Goal: Task Accomplishment & Management: Use online tool/utility

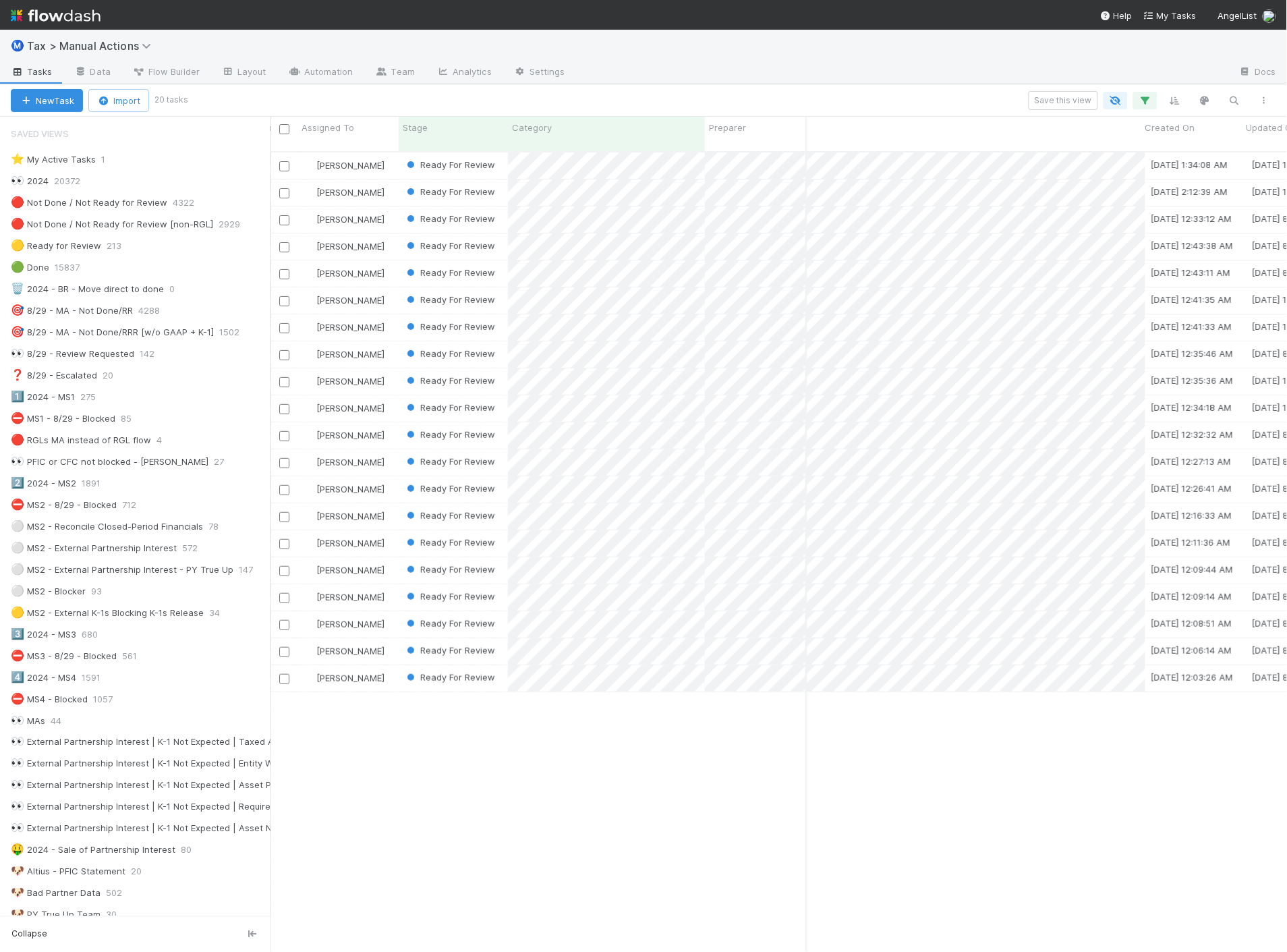
scroll to position [0, 2834]
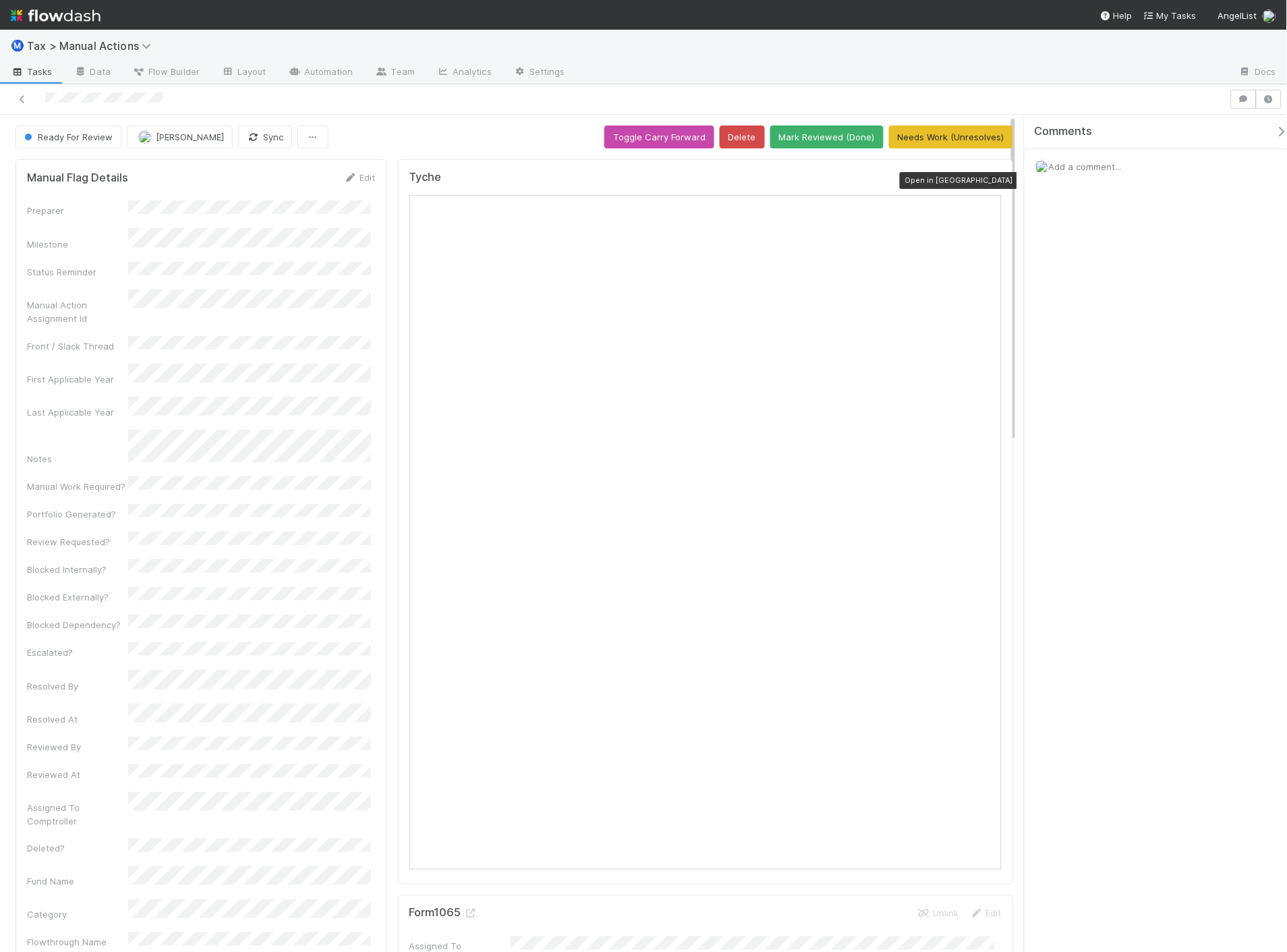
click at [988, 181] on icon at bounding box center [994, 180] width 14 height 9
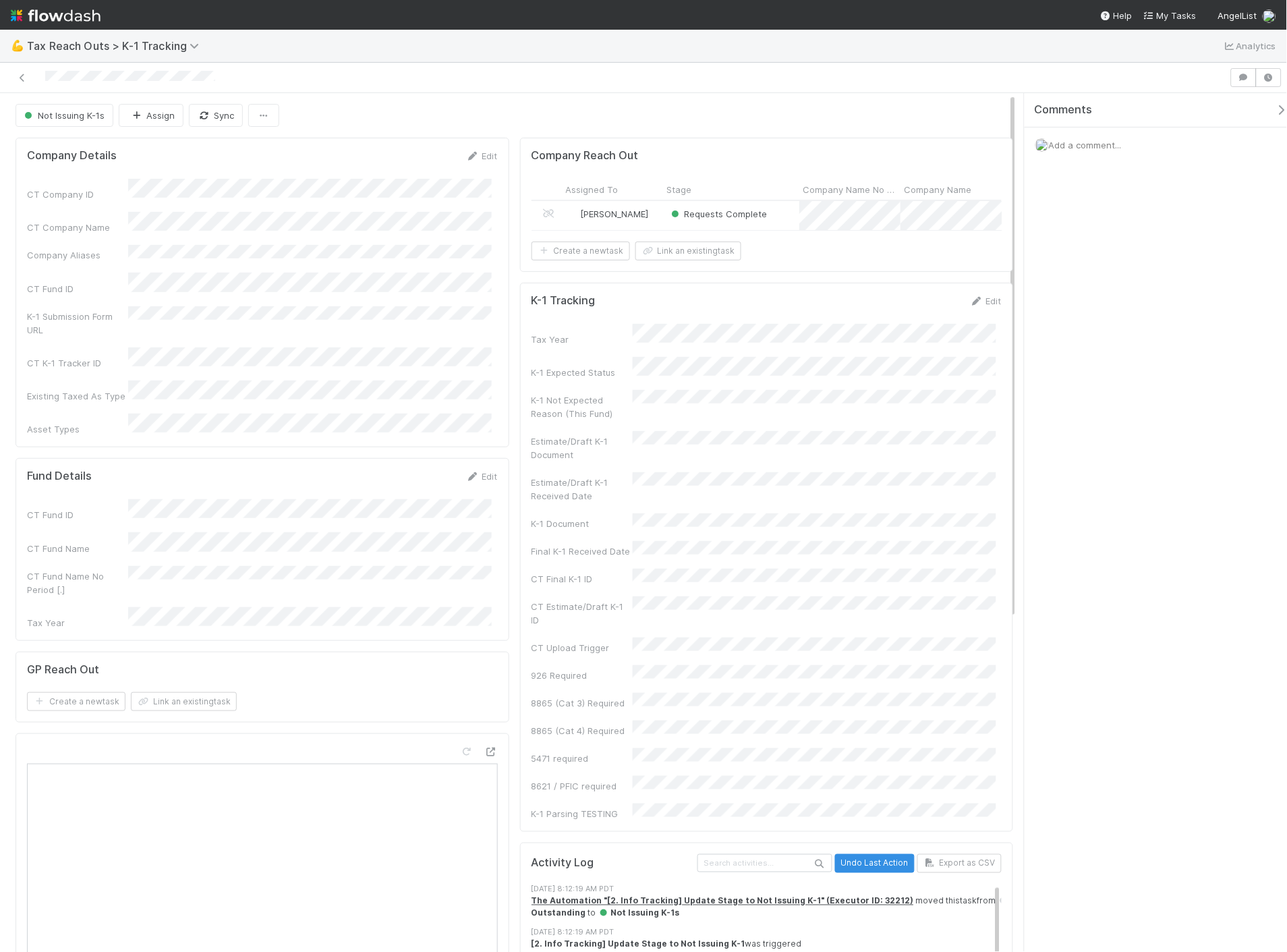
click at [766, 216] on div "Requests Complete" at bounding box center [730, 215] width 136 height 29
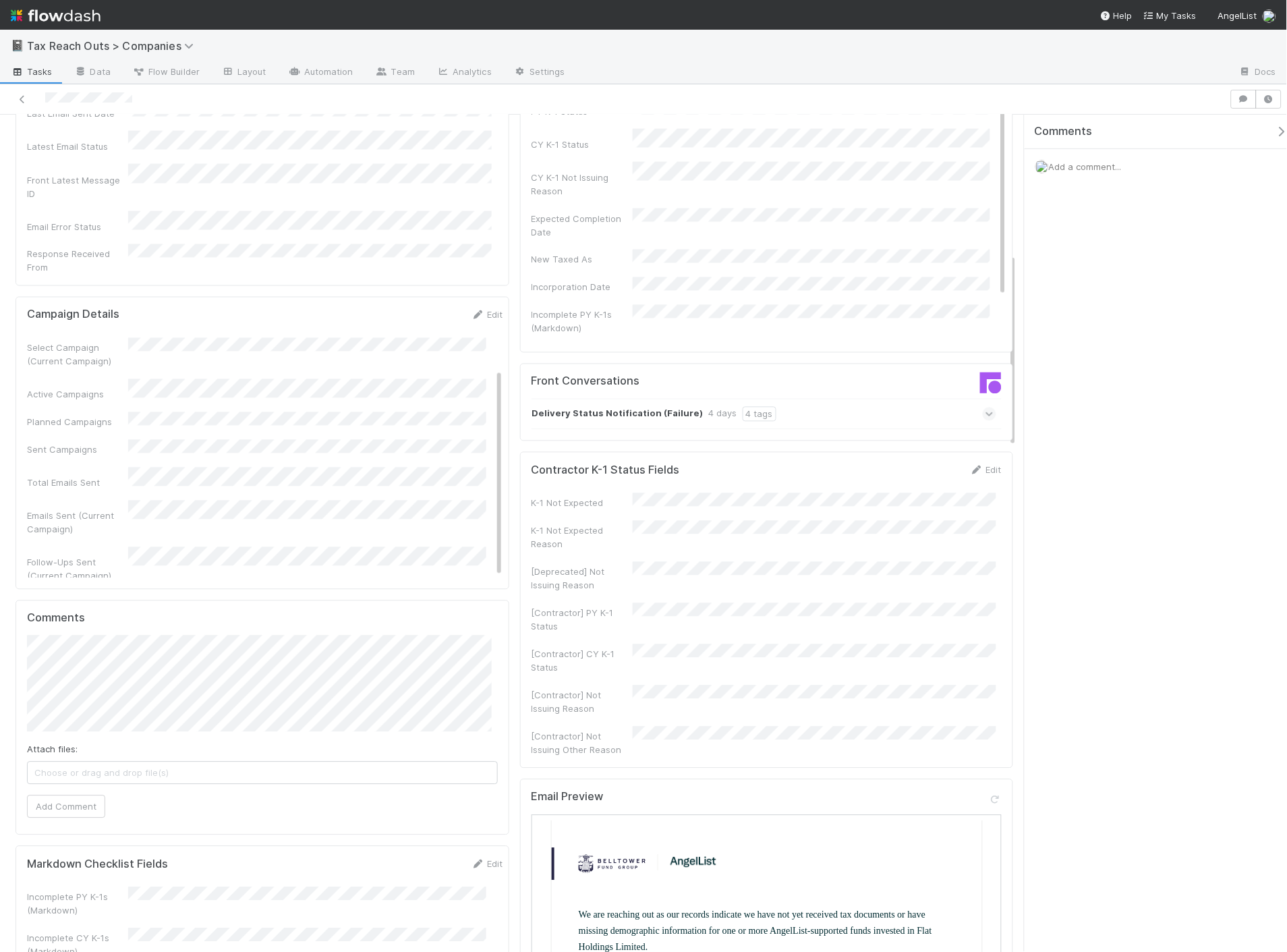
scroll to position [78, 0]
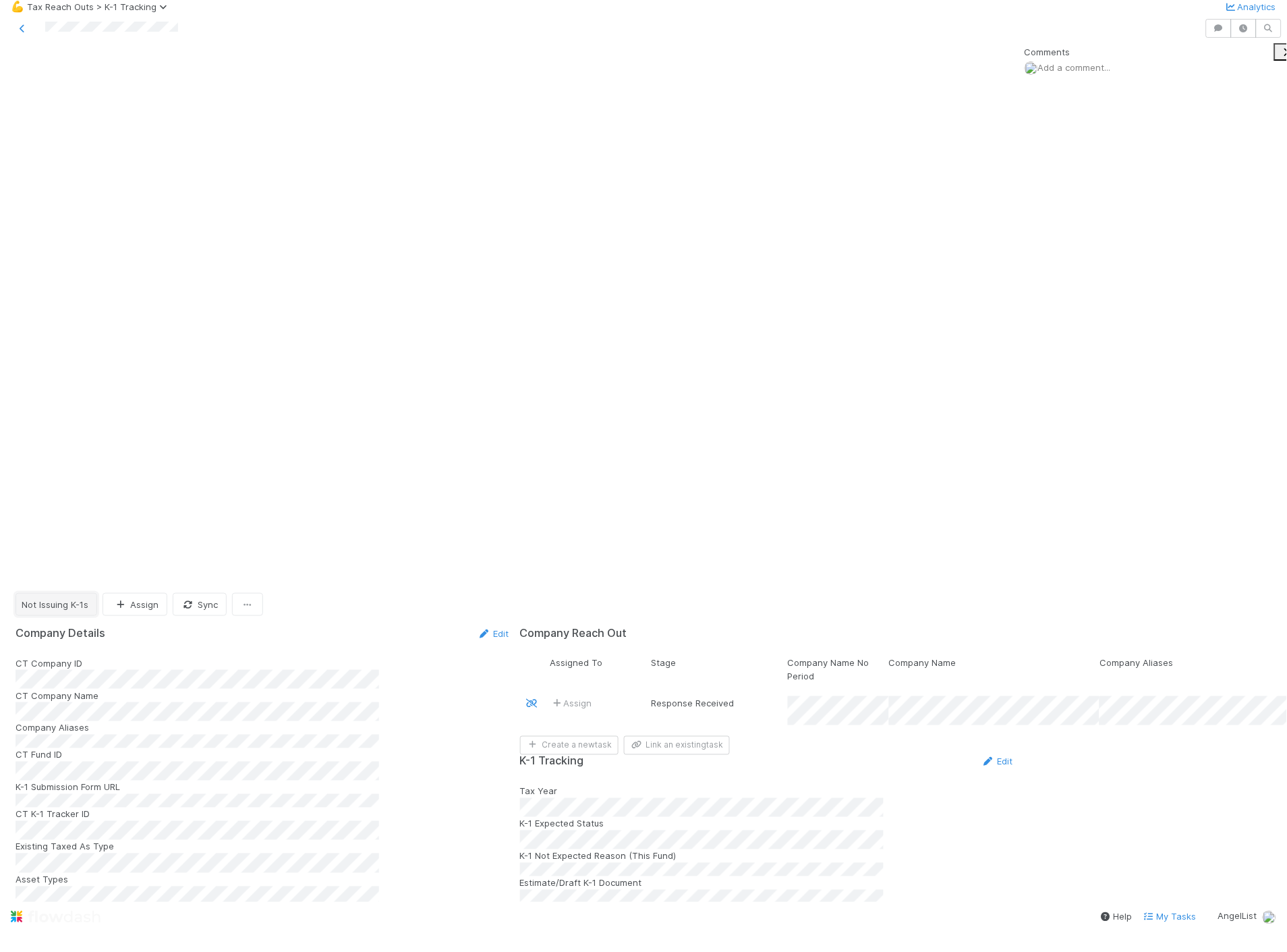
click at [72, 593] on button "Not Issuing K-1s" at bounding box center [56, 603] width 82 height 23
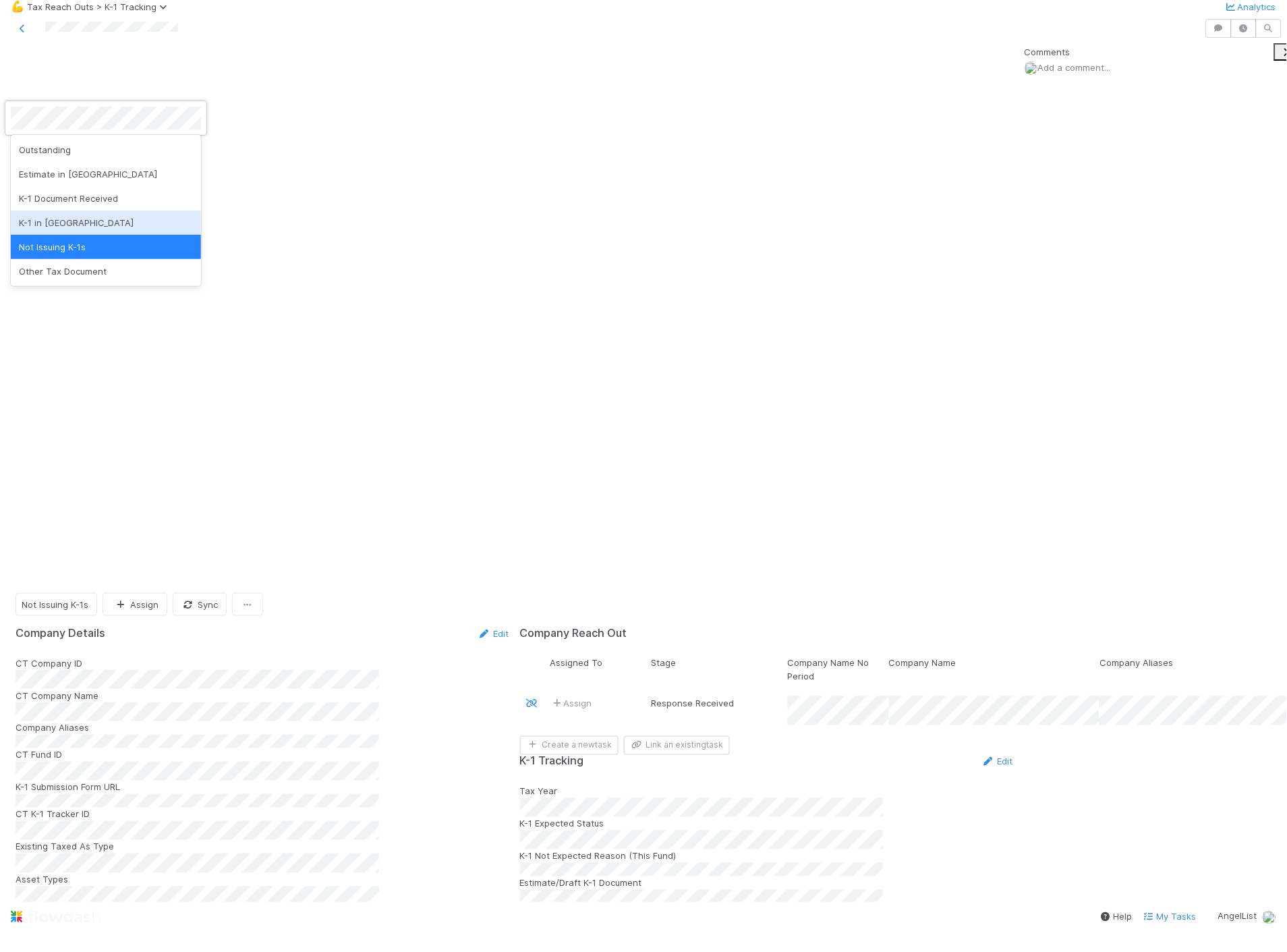
click at [62, 222] on span "K-1 in [GEOGRAPHIC_DATA]" at bounding box center [76, 222] width 114 height 11
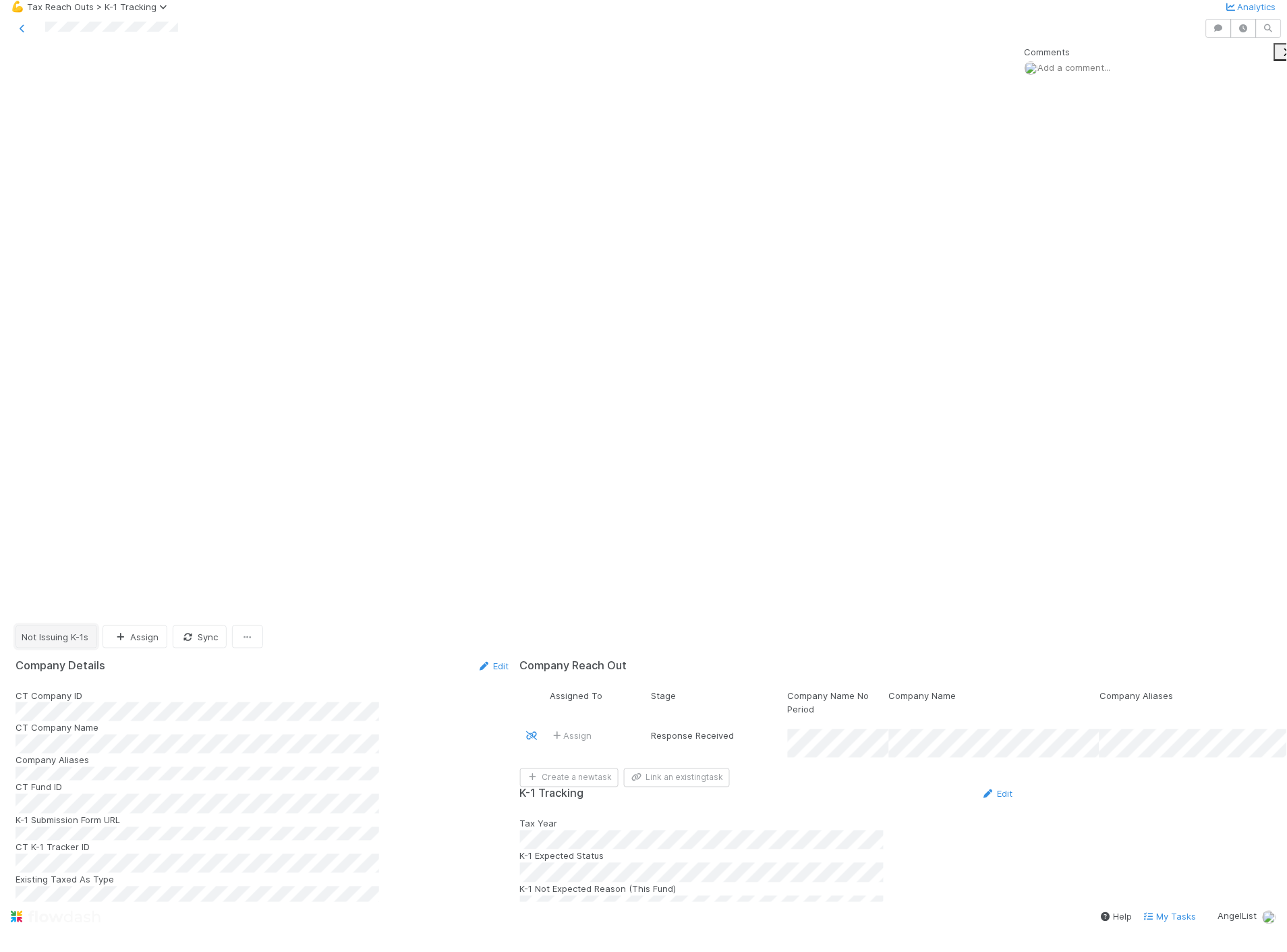
click at [56, 631] on span "Not Issuing K-1s" at bounding box center [55, 637] width 67 height 11
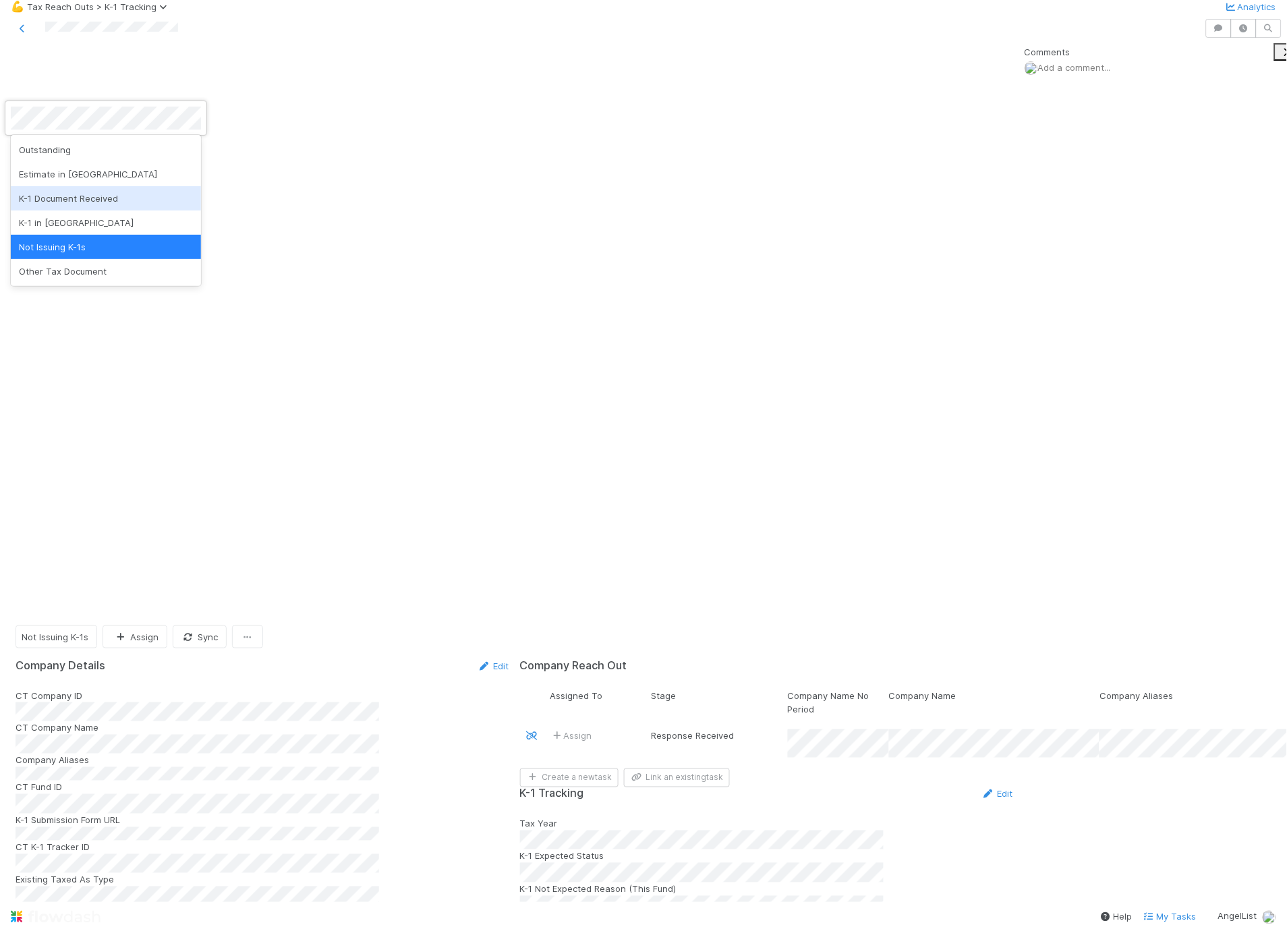
click at [79, 204] on div "K-1 Document Received" at bounding box center [105, 198] width 190 height 24
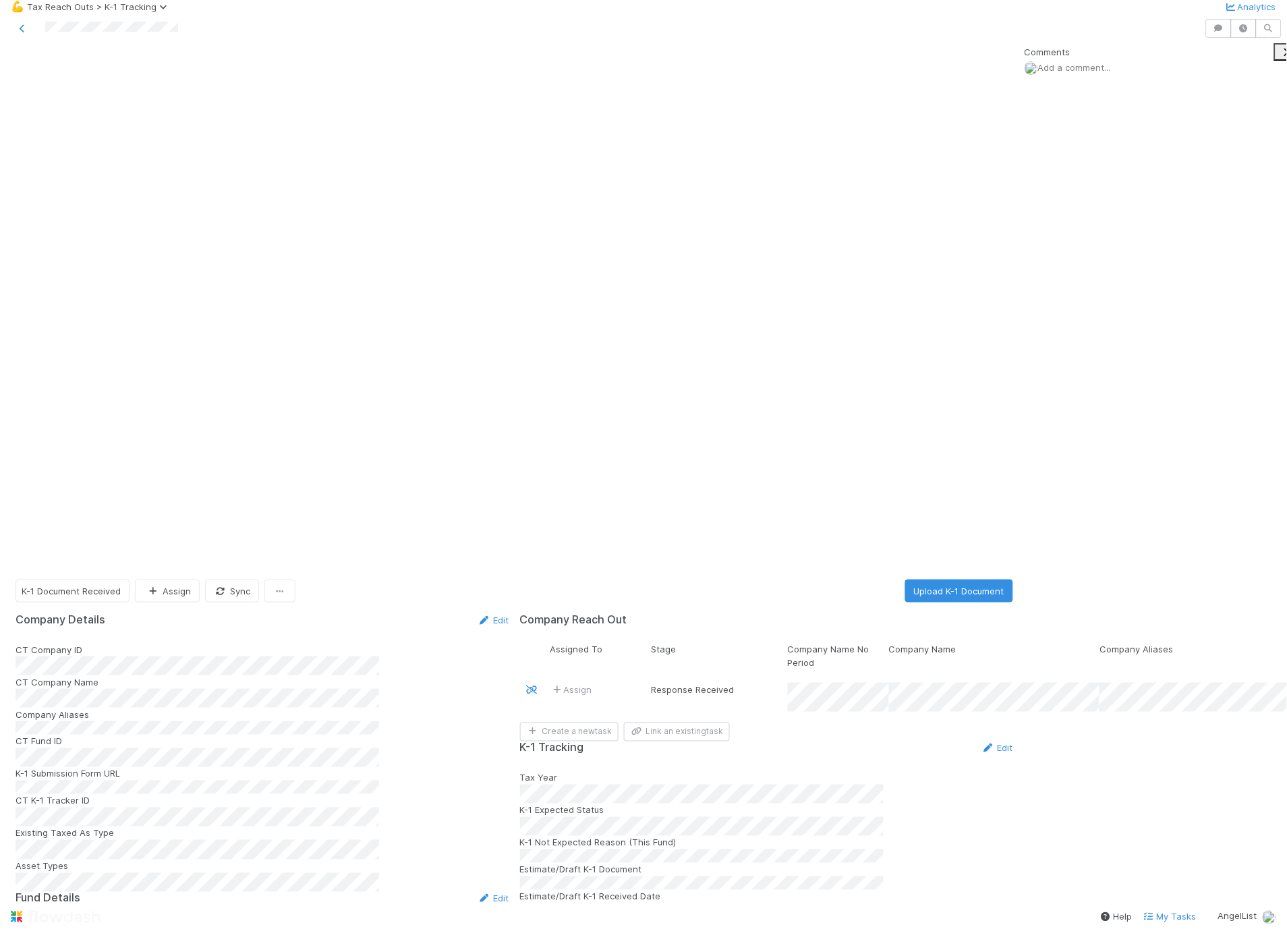
click at [982, 741] on div "Edit" at bounding box center [997, 748] width 32 height 14
click at [982, 742] on link "Edit" at bounding box center [997, 748] width 32 height 11
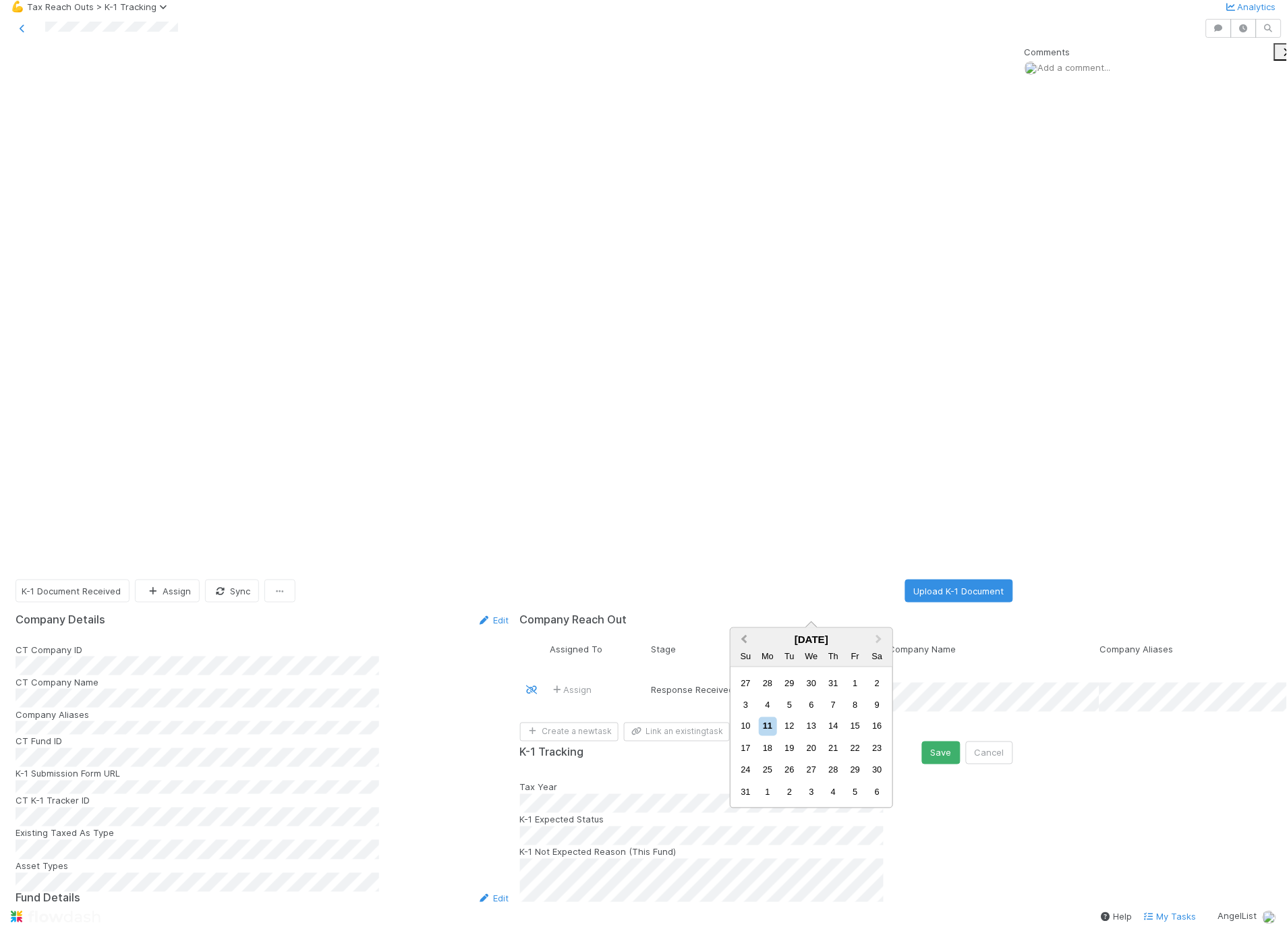
click at [744, 636] on span "Previous Month" at bounding box center [744, 639] width 0 height 15
click at [879, 638] on span "Next Month" at bounding box center [879, 639] width 0 height 15
click at [774, 721] on div "11" at bounding box center [767, 726] width 18 height 18
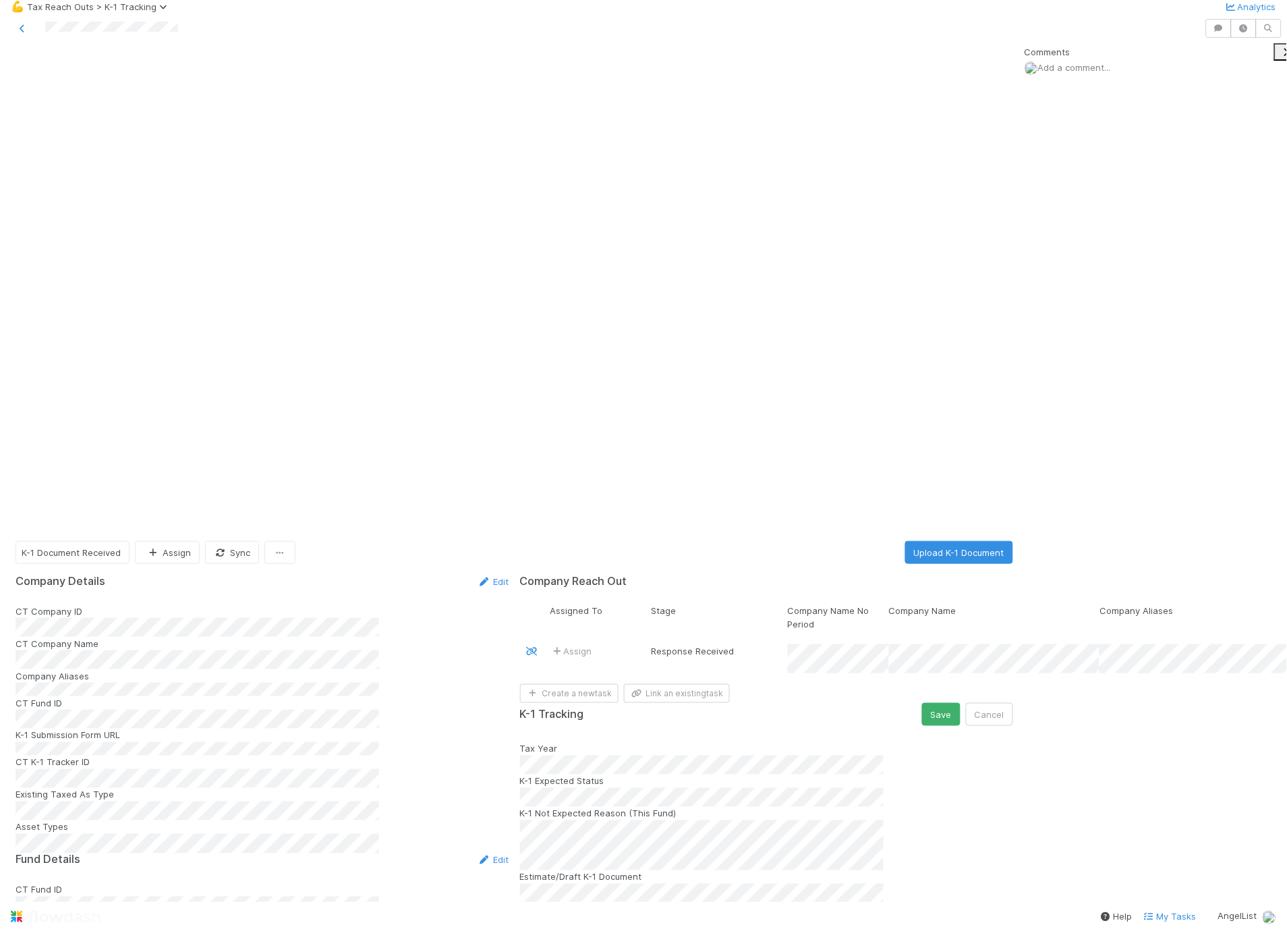
scroll to position [75, 0]
click at [922, 703] on button "Save" at bounding box center [941, 713] width 39 height 23
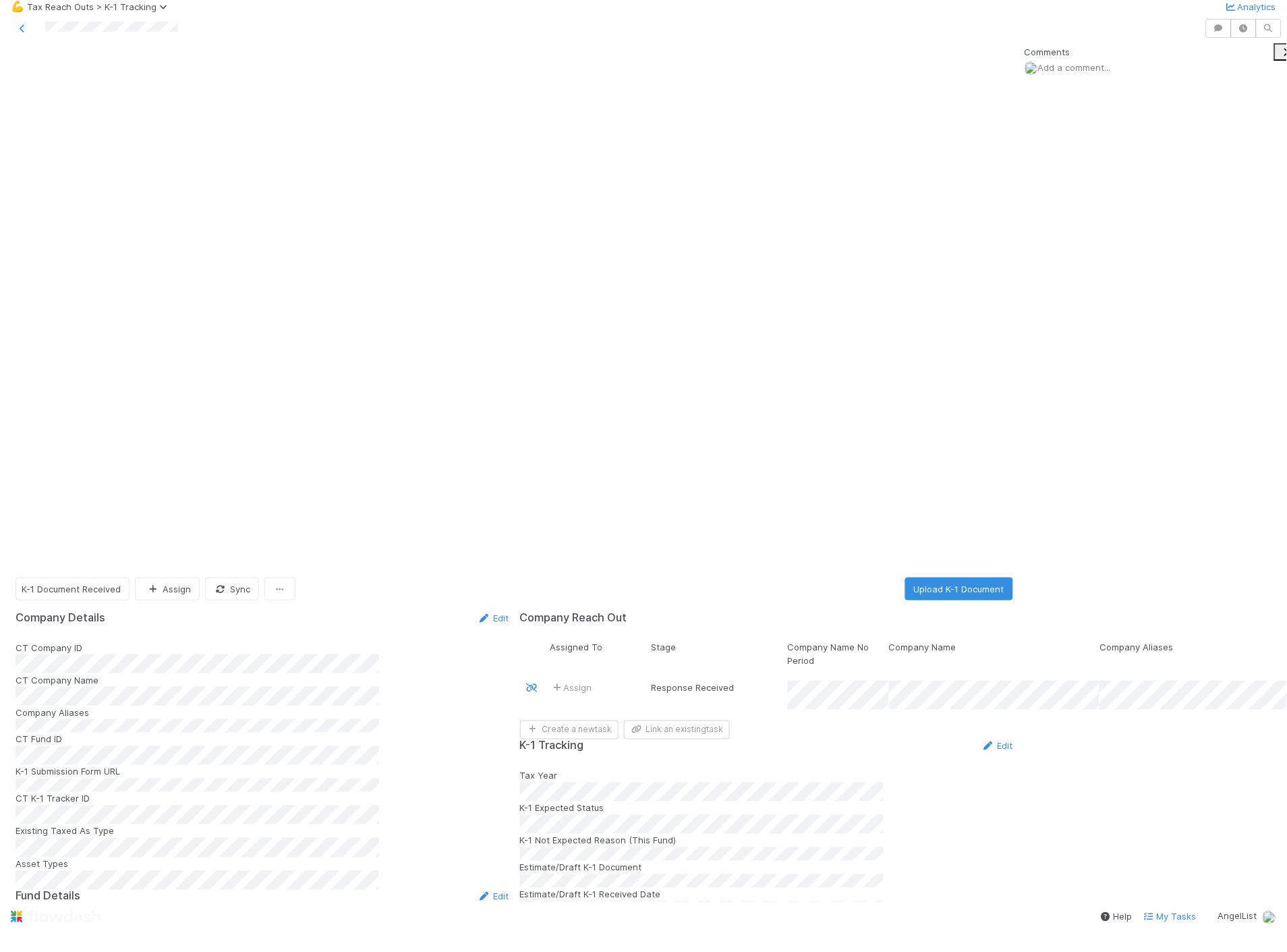
scroll to position [0, 0]
click at [988, 577] on button "Upload K-1 Document" at bounding box center [959, 588] width 108 height 23
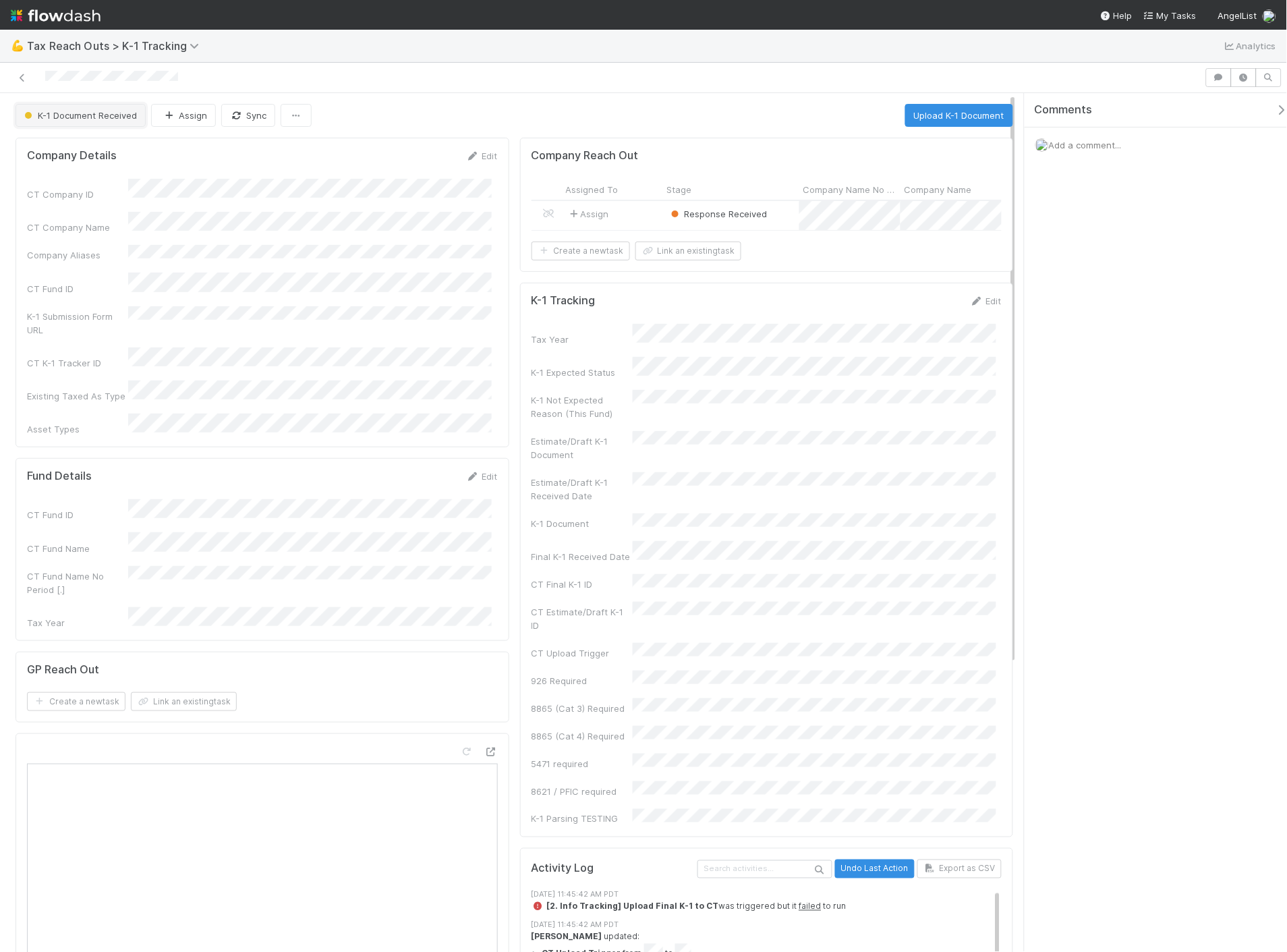
click at [117, 120] on button "K-1 Document Received" at bounding box center [80, 114] width 131 height 23
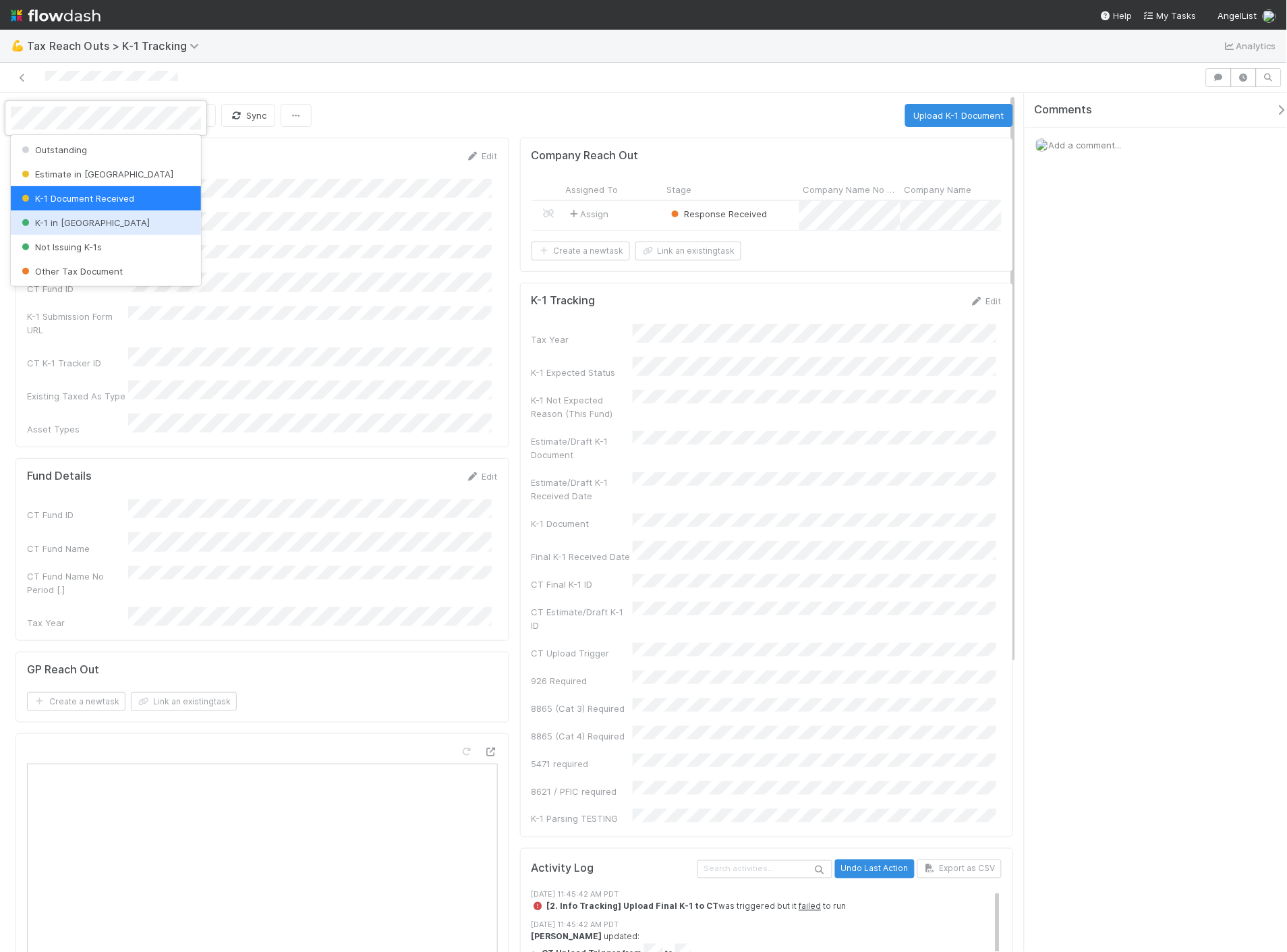
click at [98, 225] on div "K-1 in [GEOGRAPHIC_DATA]" at bounding box center [105, 222] width 190 height 24
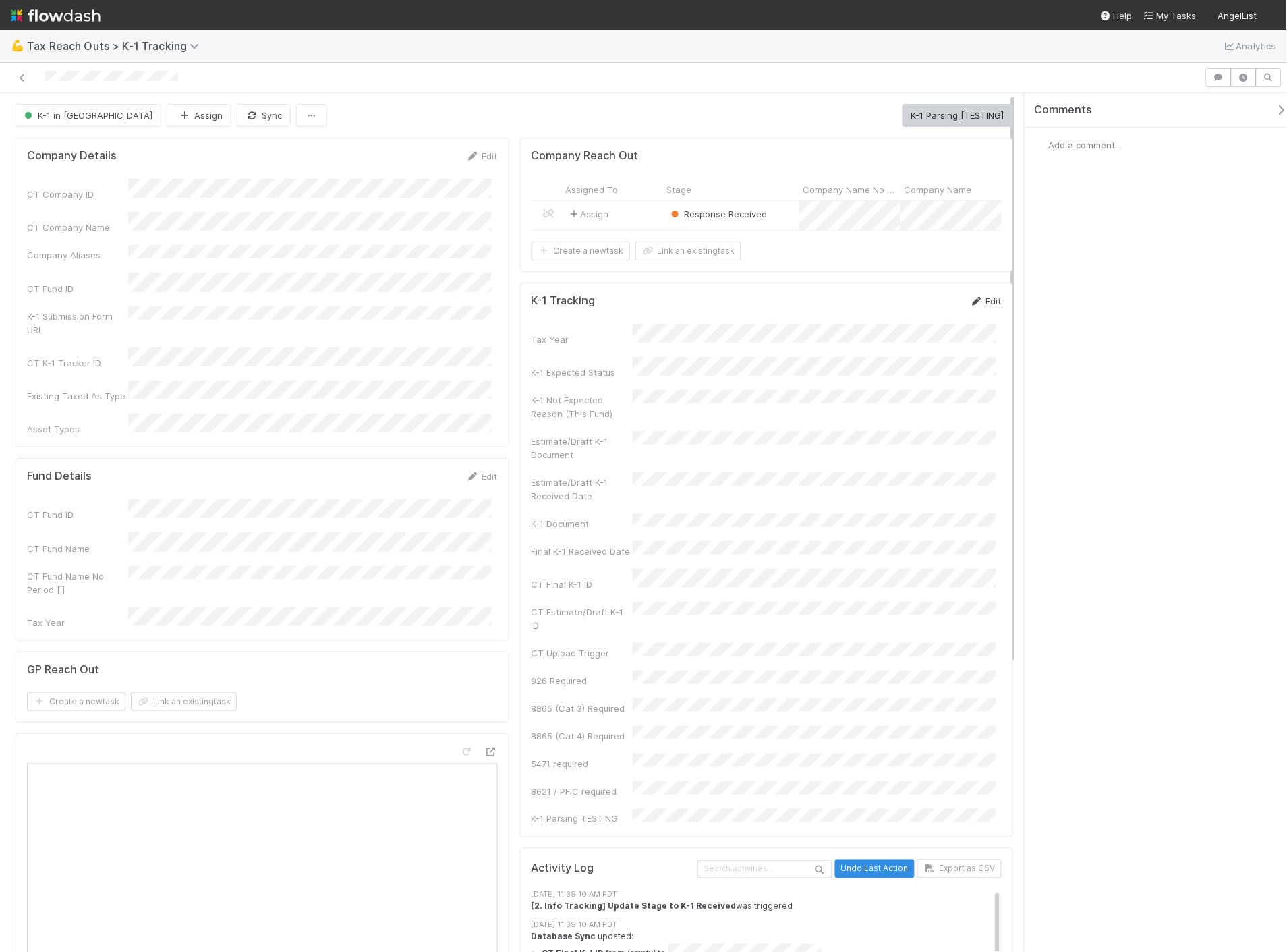
click at [988, 306] on link "Edit" at bounding box center [985, 301] width 32 height 11
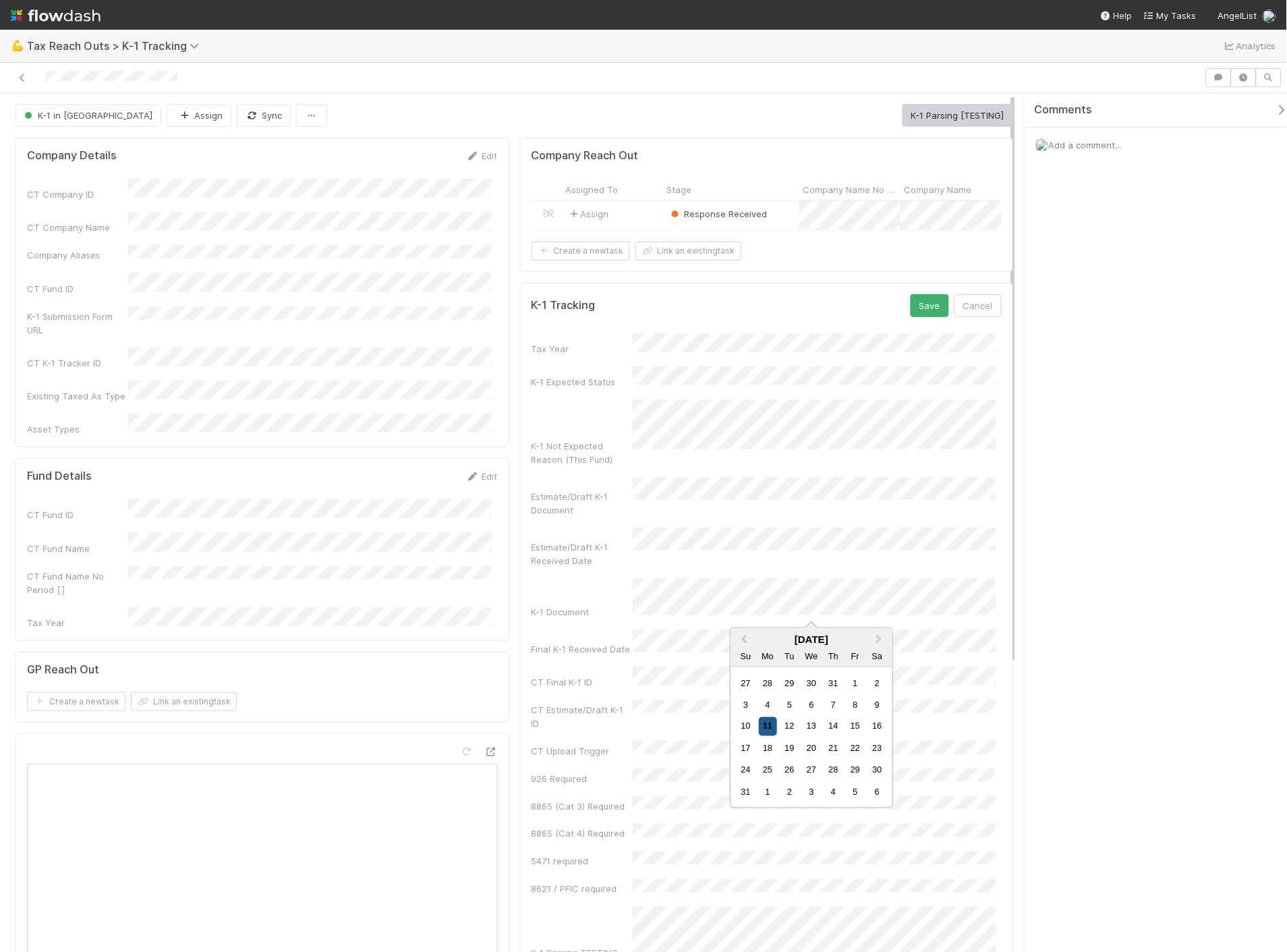
click at [772, 718] on div "11" at bounding box center [767, 726] width 18 height 18
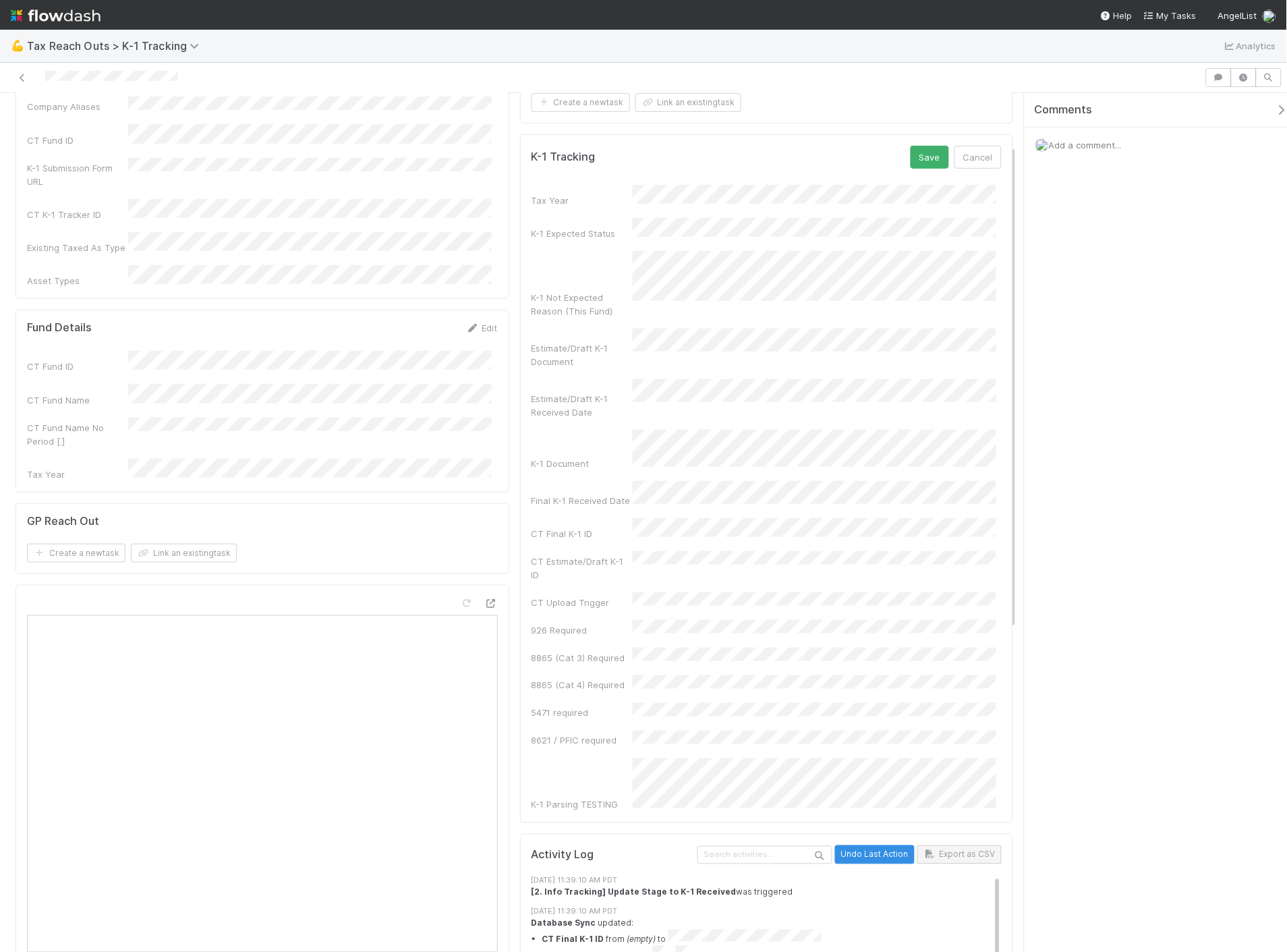
scroll to position [150, 0]
click at [931, 168] on button "Save" at bounding box center [929, 155] width 39 height 23
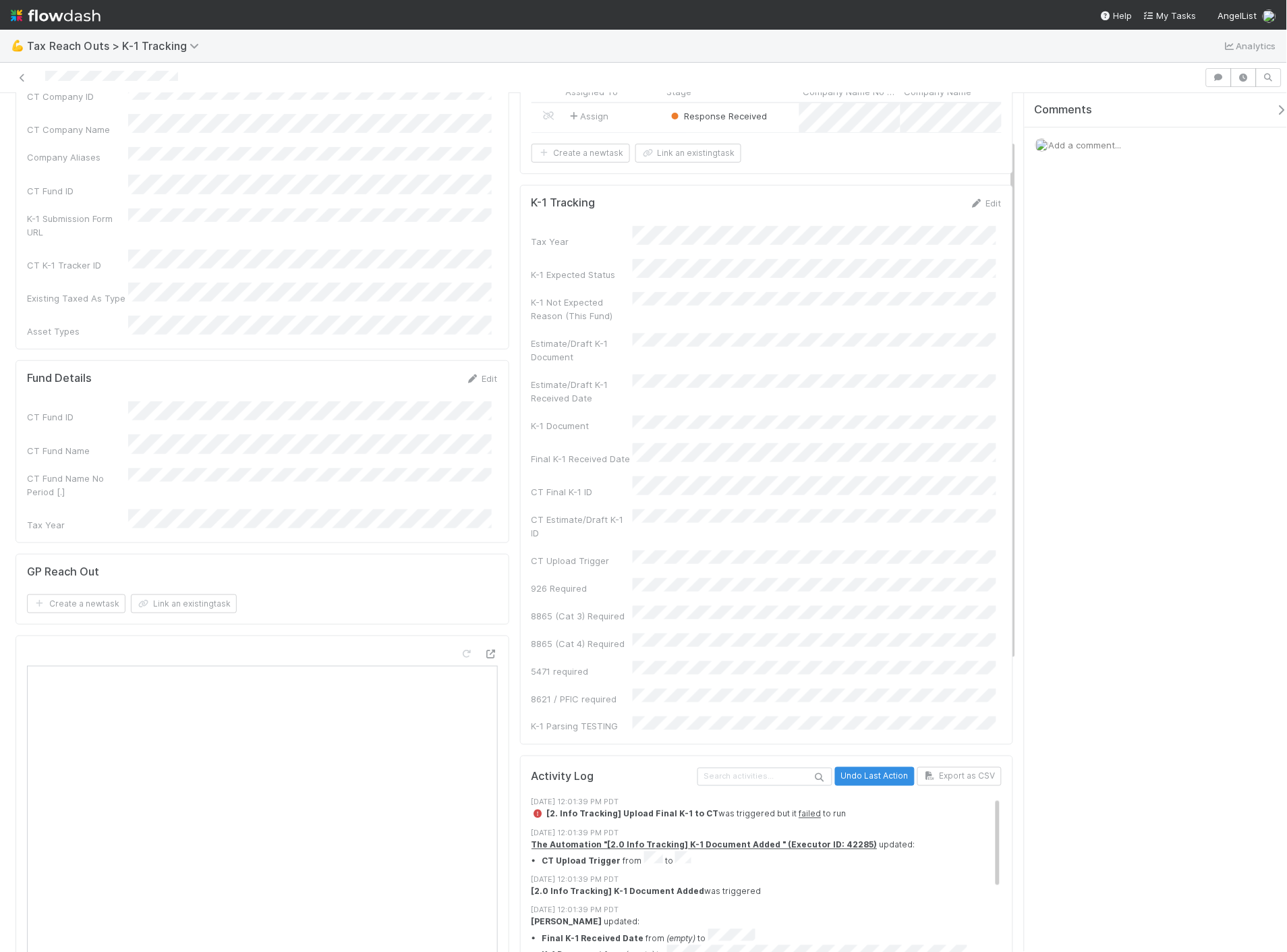
scroll to position [75, 0]
